Goal: Information Seeking & Learning: Learn about a topic

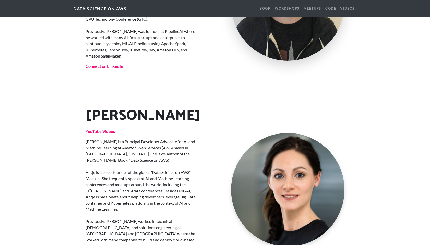
scroll to position [894, 0]
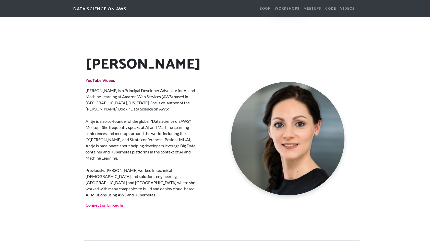
click at [105, 78] on strong "YouTube Videos" at bounding box center [100, 80] width 29 height 5
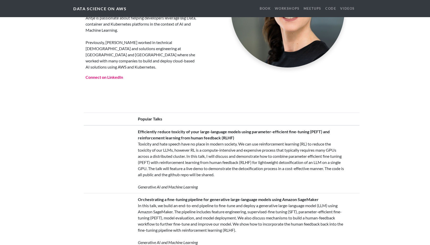
scroll to position [1047, 0]
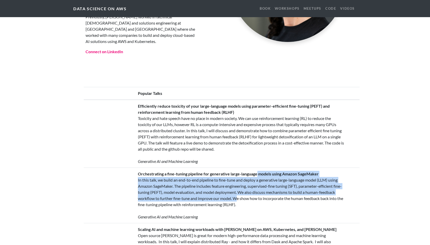
drag, startPoint x: 256, startPoint y: 153, endPoint x: 254, endPoint y: 175, distance: 22.1
click at [254, 175] on td "Orchestrating a fine-tuning pipeline for generative large-language models using…" at bounding box center [241, 194] width 213 height 55
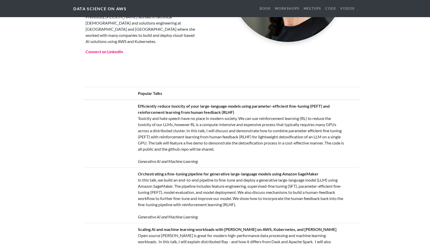
drag, startPoint x: 254, startPoint y: 175, endPoint x: 254, endPoint y: 180, distance: 5.6
click at [254, 180] on td "Orchestrating a fine-tuning pipeline for generative large-language models using…" at bounding box center [241, 194] width 213 height 55
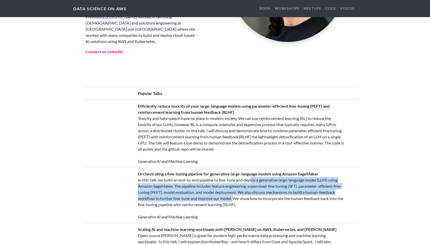
drag, startPoint x: 252, startPoint y: 158, endPoint x: 253, endPoint y: 177, distance: 18.9
click at [253, 177] on td "Orchestrating a fine-tuning pipeline for generative large-language models using…" at bounding box center [241, 194] width 213 height 55
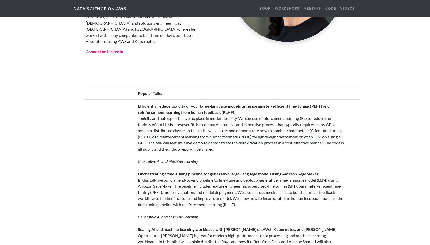
drag, startPoint x: 253, startPoint y: 177, endPoint x: 253, endPoint y: 182, distance: 5.4
click at [253, 182] on td "Orchestrating a fine-tuning pipeline for generative large-language models using…" at bounding box center [241, 194] width 213 height 55
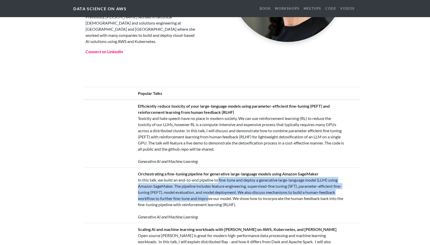
drag, startPoint x: 253, startPoint y: 182, endPoint x: 226, endPoint y: 174, distance: 27.5
click at [226, 174] on td "Orchestrating a fine-tuning pipeline for generative large-language models using…" at bounding box center [241, 194] width 213 height 55
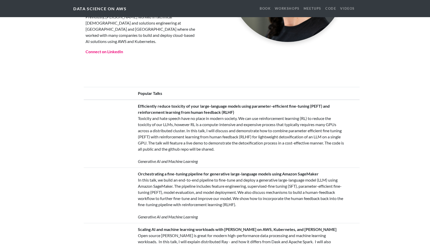
drag, startPoint x: 226, startPoint y: 174, endPoint x: 218, endPoint y: 180, distance: 10.0
click at [218, 180] on td "Orchestrating a fine-tuning pipeline for generative large-language models using…" at bounding box center [241, 194] width 213 height 55
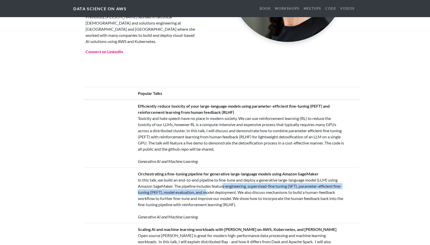
drag, startPoint x: 223, startPoint y: 159, endPoint x: 216, endPoint y: 169, distance: 11.8
click at [216, 169] on td "Orchestrating a fine-tuning pipeline for generative large-language models using…" at bounding box center [241, 194] width 213 height 55
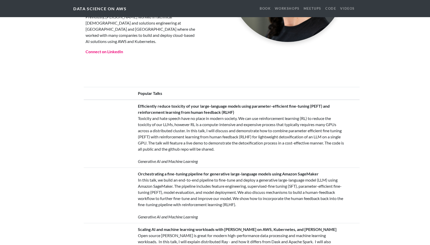
drag, startPoint x: 216, startPoint y: 169, endPoint x: 203, endPoint y: 173, distance: 13.2
click at [203, 173] on td "Orchestrating a fine-tuning pipeline for generative large-language models using…" at bounding box center [241, 194] width 213 height 55
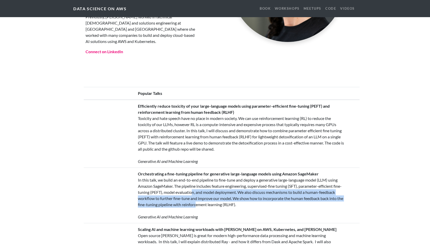
drag, startPoint x: 200, startPoint y: 167, endPoint x: 220, endPoint y: 178, distance: 23.4
click at [220, 178] on td "Orchestrating a fine-tuning pipeline for generative large-language models using…" at bounding box center [241, 194] width 213 height 55
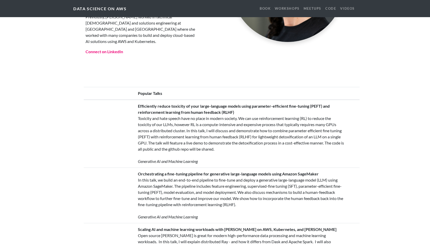
drag, startPoint x: 220, startPoint y: 178, endPoint x: 218, endPoint y: 184, distance: 6.2
click at [218, 184] on td "Orchestrating a fine-tuning pipeline for generative large-language models using…" at bounding box center [241, 194] width 213 height 55
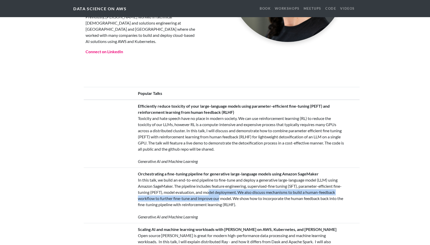
drag, startPoint x: 217, startPoint y: 169, endPoint x: 237, endPoint y: 176, distance: 21.3
click at [237, 176] on td "Orchestrating a fine-tuning pipeline for generative large-language models using…" at bounding box center [241, 194] width 213 height 55
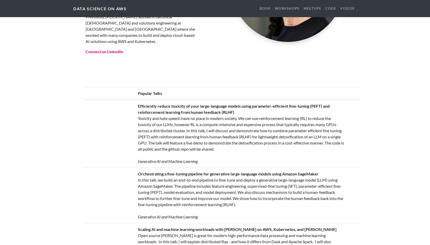
drag, startPoint x: 237, startPoint y: 176, endPoint x: 231, endPoint y: 181, distance: 7.5
click at [231, 181] on td "Orchestrating a fine-tuning pipeline for generative large-language models using…" at bounding box center [241, 194] width 213 height 55
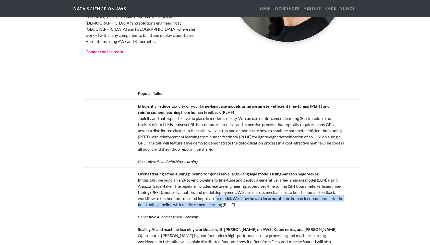
drag, startPoint x: 233, startPoint y: 173, endPoint x: 247, endPoint y: 182, distance: 16.3
click at [247, 182] on td "Orchestrating a fine-tuning pipeline for generative large-language models using…" at bounding box center [241, 194] width 213 height 55
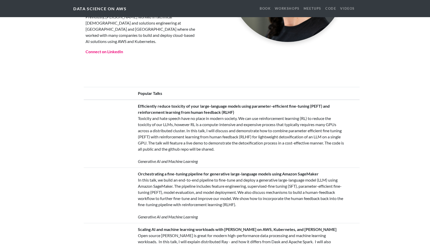
drag, startPoint x: 247, startPoint y: 182, endPoint x: 247, endPoint y: 185, distance: 3.6
click at [247, 185] on td "Orchestrating a fine-tuning pipeline for generative large-language models using…" at bounding box center [241, 194] width 213 height 55
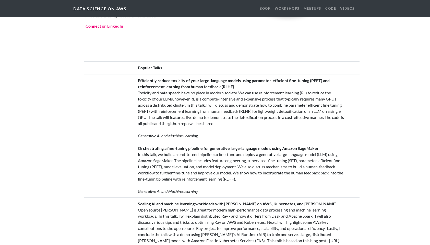
scroll to position [1098, 0]
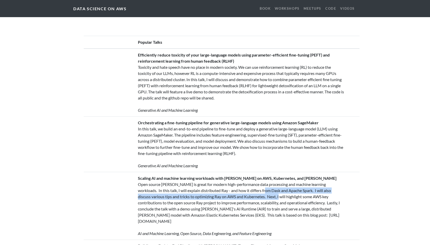
drag, startPoint x: 254, startPoint y: 164, endPoint x: 252, endPoint y: 172, distance: 7.7
click at [252, 172] on td "Scaling AI and machine learning workloads with [PERSON_NAME] on AWS, Kubernetes…" at bounding box center [241, 206] width 213 height 68
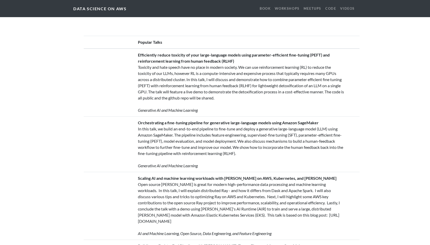
drag, startPoint x: 252, startPoint y: 172, endPoint x: 251, endPoint y: 179, distance: 7.6
click at [251, 179] on td "Scaling AI and machine learning workloads with [PERSON_NAME] on AWS, Kubernetes…" at bounding box center [241, 206] width 213 height 68
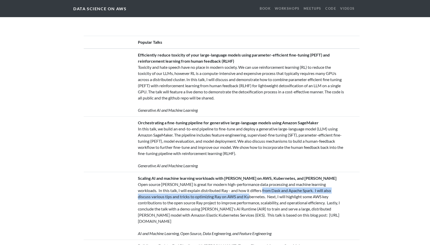
drag, startPoint x: 251, startPoint y: 168, endPoint x: 225, endPoint y: 172, distance: 25.7
click at [225, 172] on td "Scaling AI and machine learning workloads with [PERSON_NAME] on AWS, Kubernetes…" at bounding box center [241, 206] width 213 height 68
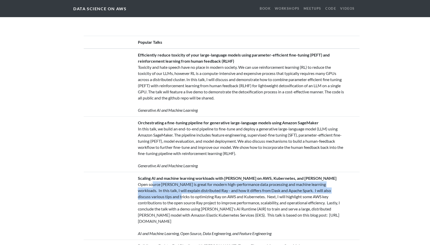
drag, startPoint x: 154, startPoint y: 159, endPoint x: 155, endPoint y: 173, distance: 13.8
click at [155, 173] on td "Scaling AI and machine learning workloads with [PERSON_NAME] on AWS, Kubernetes…" at bounding box center [241, 206] width 213 height 68
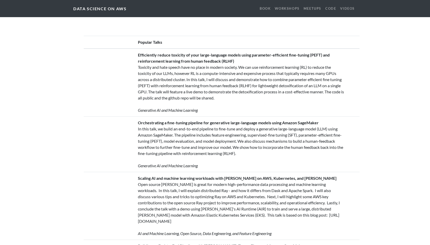
drag, startPoint x: 155, startPoint y: 173, endPoint x: 132, endPoint y: 170, distance: 23.4
click at [132, 172] on td at bounding box center [109, 206] width 51 height 68
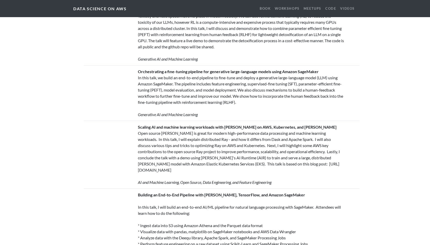
scroll to position [1200, 0]
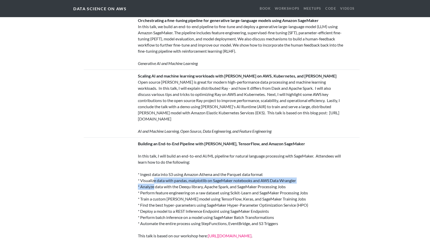
drag, startPoint x: 154, startPoint y: 159, endPoint x: 154, endPoint y: 162, distance: 3.2
click at [154, 162] on td "Building an End-to-End Pipeline with [PERSON_NAME], TensorFlow, and Amazon Sage…" at bounding box center [241, 204] width 213 height 135
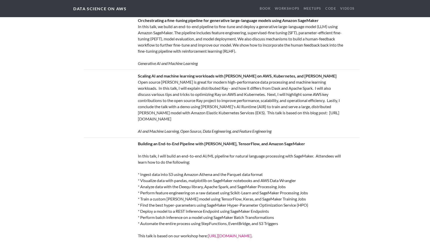
drag, startPoint x: 154, startPoint y: 162, endPoint x: 135, endPoint y: 154, distance: 20.9
click at [135, 154] on td "Building an End-to-End Pipeline with [PERSON_NAME], TensorFlow, and Amazon Sage…" at bounding box center [241, 204] width 213 height 135
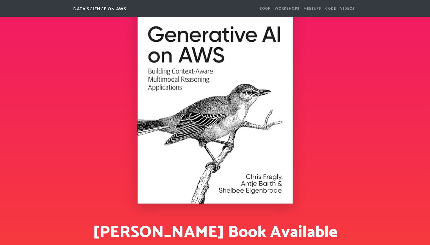
scroll to position [51, 0]
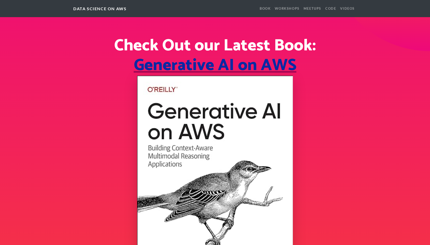
click at [192, 65] on span "Generative AI on AWS" at bounding box center [215, 65] width 163 height 27
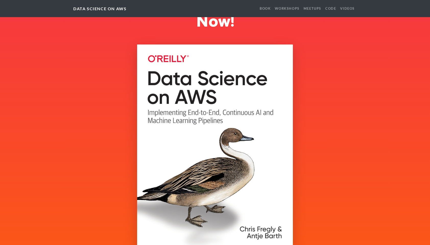
scroll to position [434, 0]
